Goal: Task Accomplishment & Management: Manage account settings

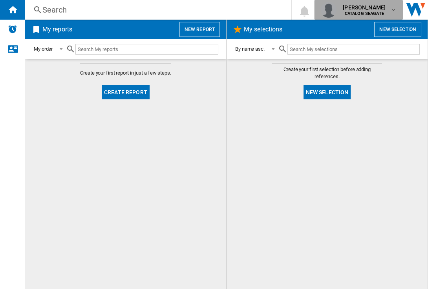
click at [386, 11] on div "[PERSON_NAME] CATALOG [GEOGRAPHIC_DATA]" at bounding box center [365, 10] width 51 height 13
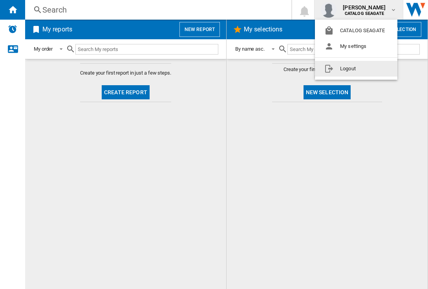
click at [375, 68] on button "Logout" at bounding box center [356, 69] width 83 height 16
